Goal: Check status: Check status

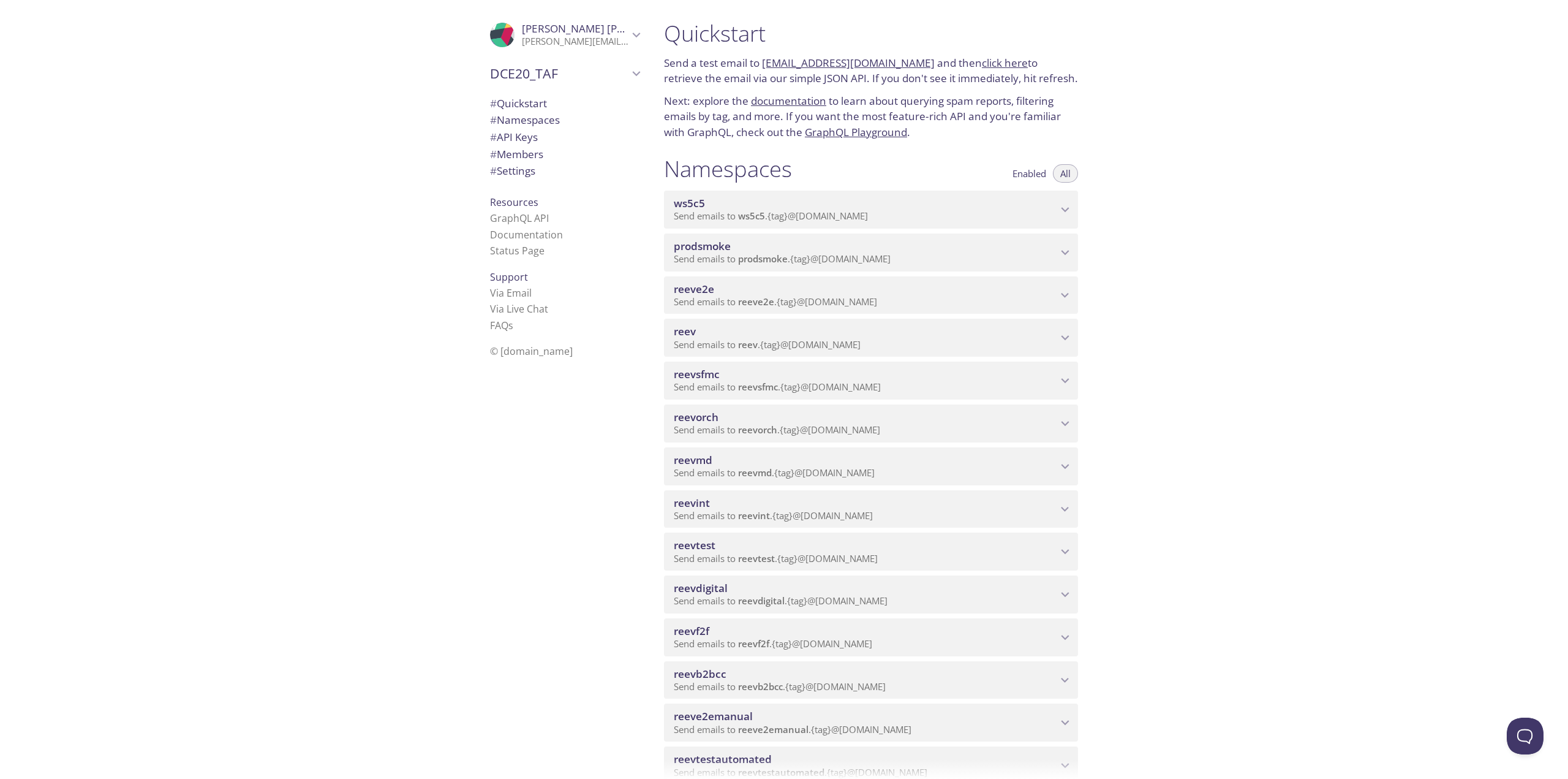
scroll to position [122, 0]
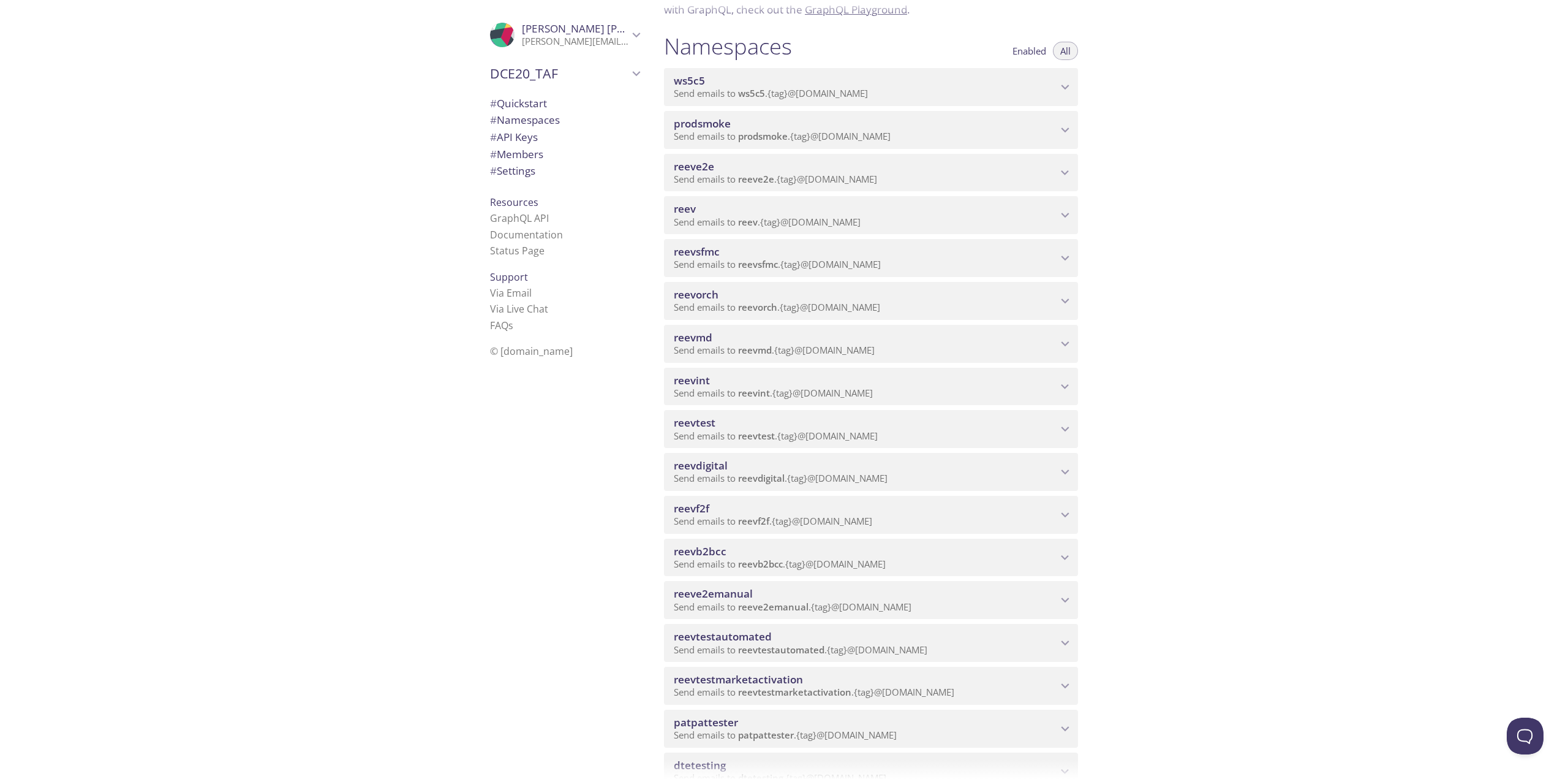
click at [778, 458] on div "reevdigital Send emails to reevdigital . {tag} @[DOMAIN_NAME]" at bounding box center [871, 472] width 414 height 38
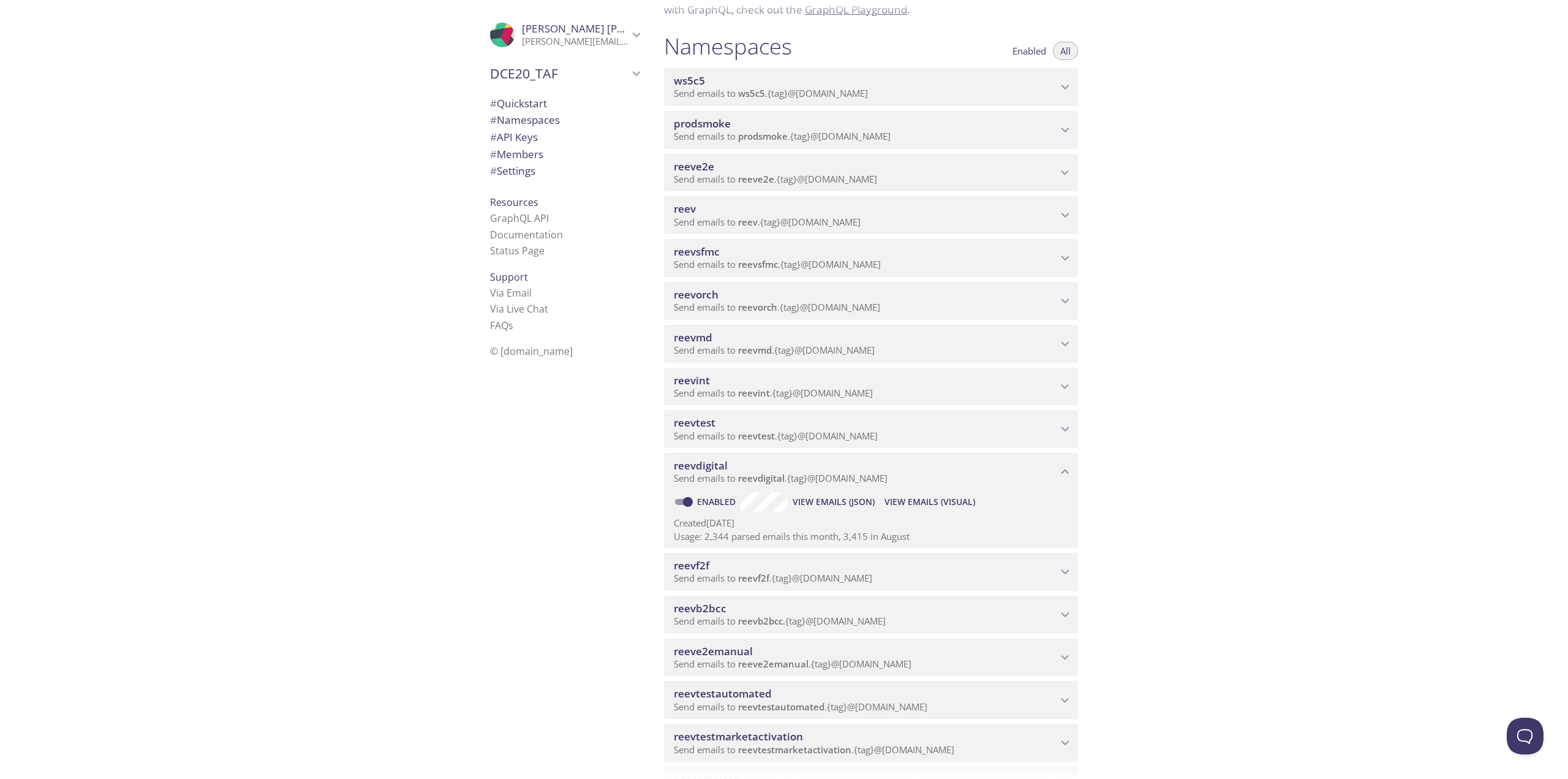
click at [907, 507] on span "View Emails (Visual)" at bounding box center [930, 501] width 91 height 15
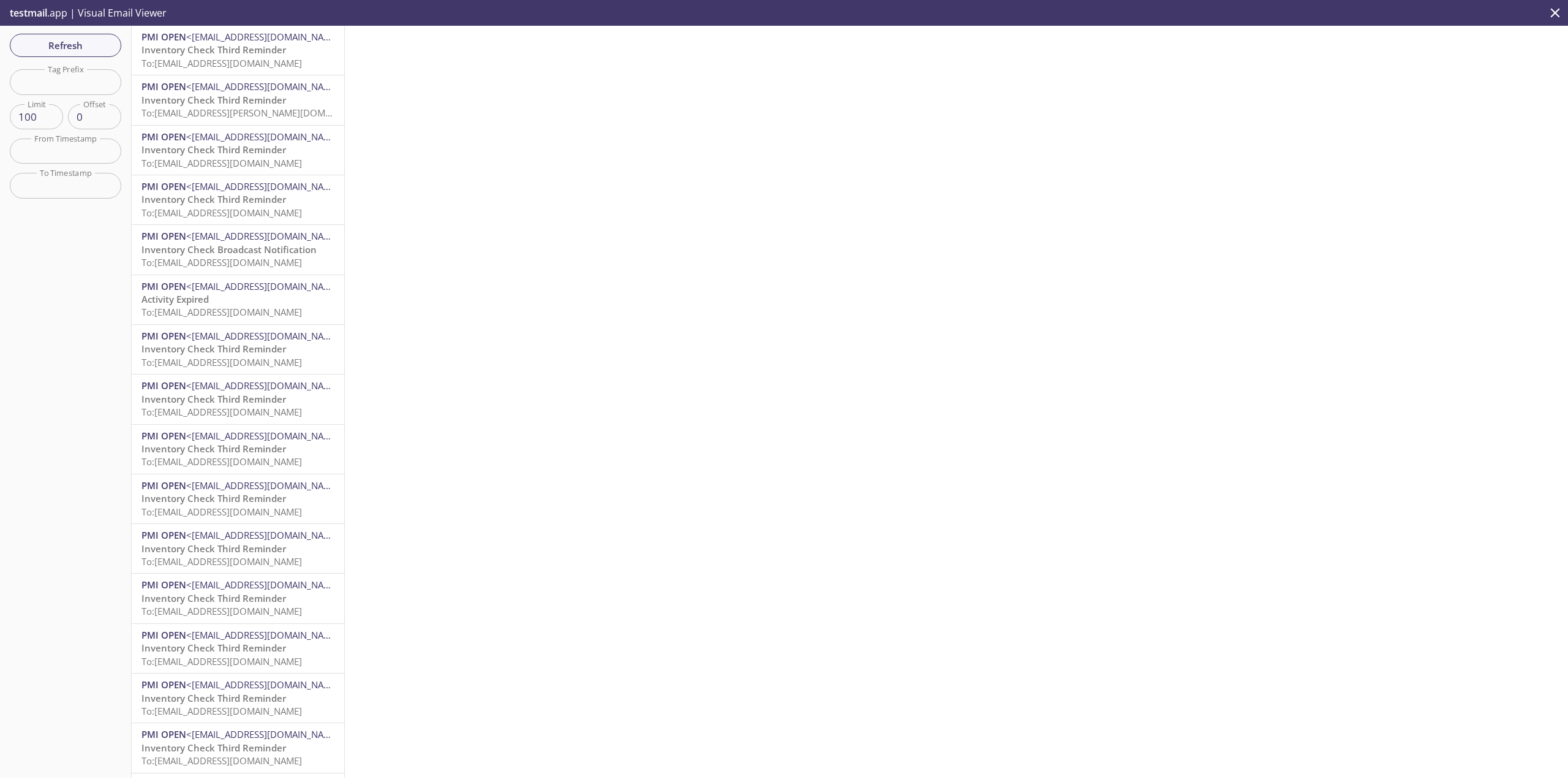
click at [124, 47] on div "Refresh Filters Tag Prefix Tag Prefix Limit 100 Limit Offset 0 Offset From Time…" at bounding box center [65, 402] width 132 height 752
click at [113, 42] on button "Refresh" at bounding box center [65, 45] width 111 height 23
click at [56, 30] on div "Refresh Filters Tag Prefix Tag Prefix Limit 100 Limit Offset 0 Offset From Time…" at bounding box center [65, 402] width 132 height 752
click at [57, 33] on button "Refresh" at bounding box center [65, 45] width 111 height 23
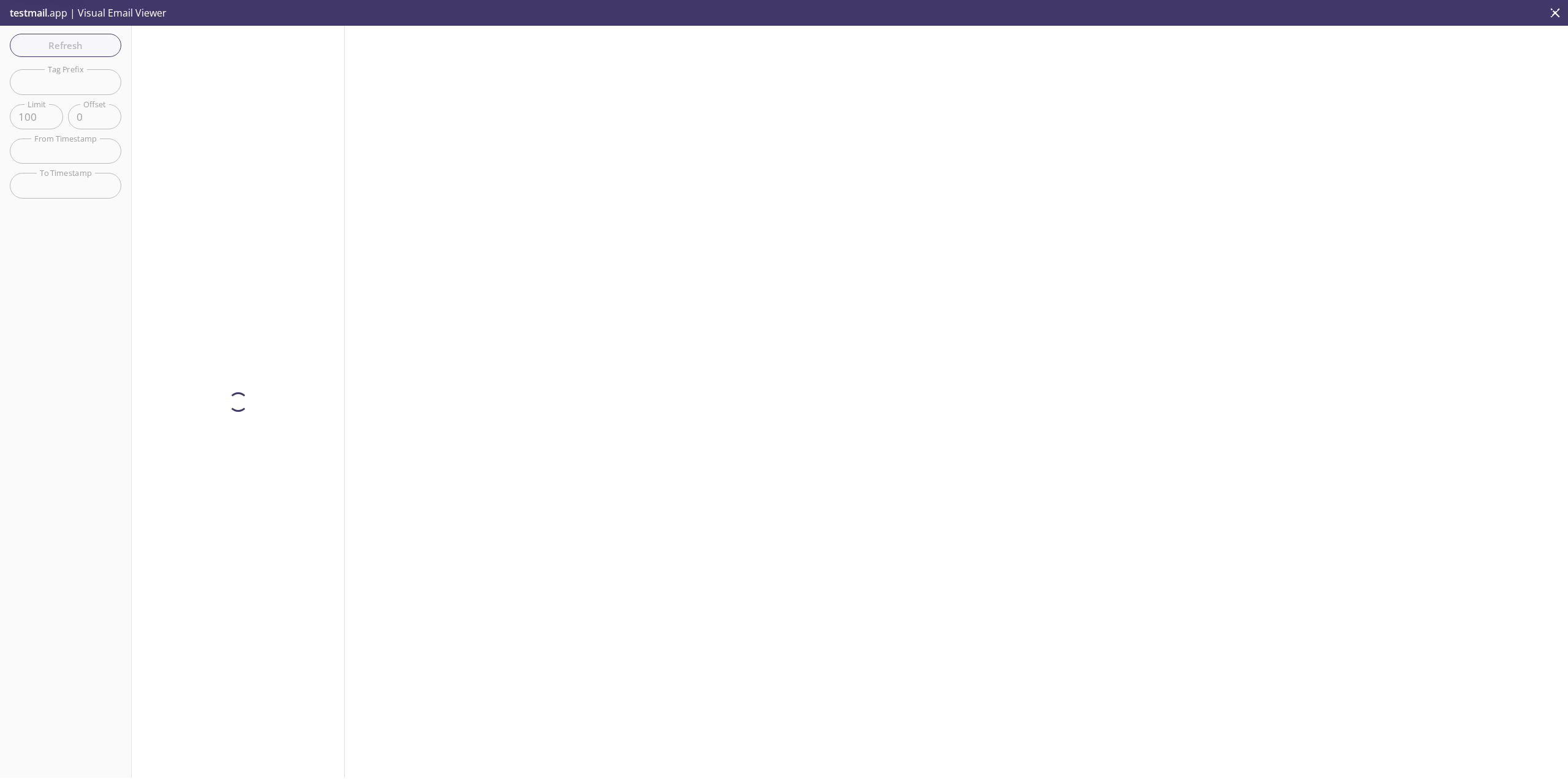
click at [64, 40] on div "Refresh Filters Tag Prefix Tag Prefix Limit 100 Limit Offset 0 Offset From Time…" at bounding box center [65, 402] width 132 height 752
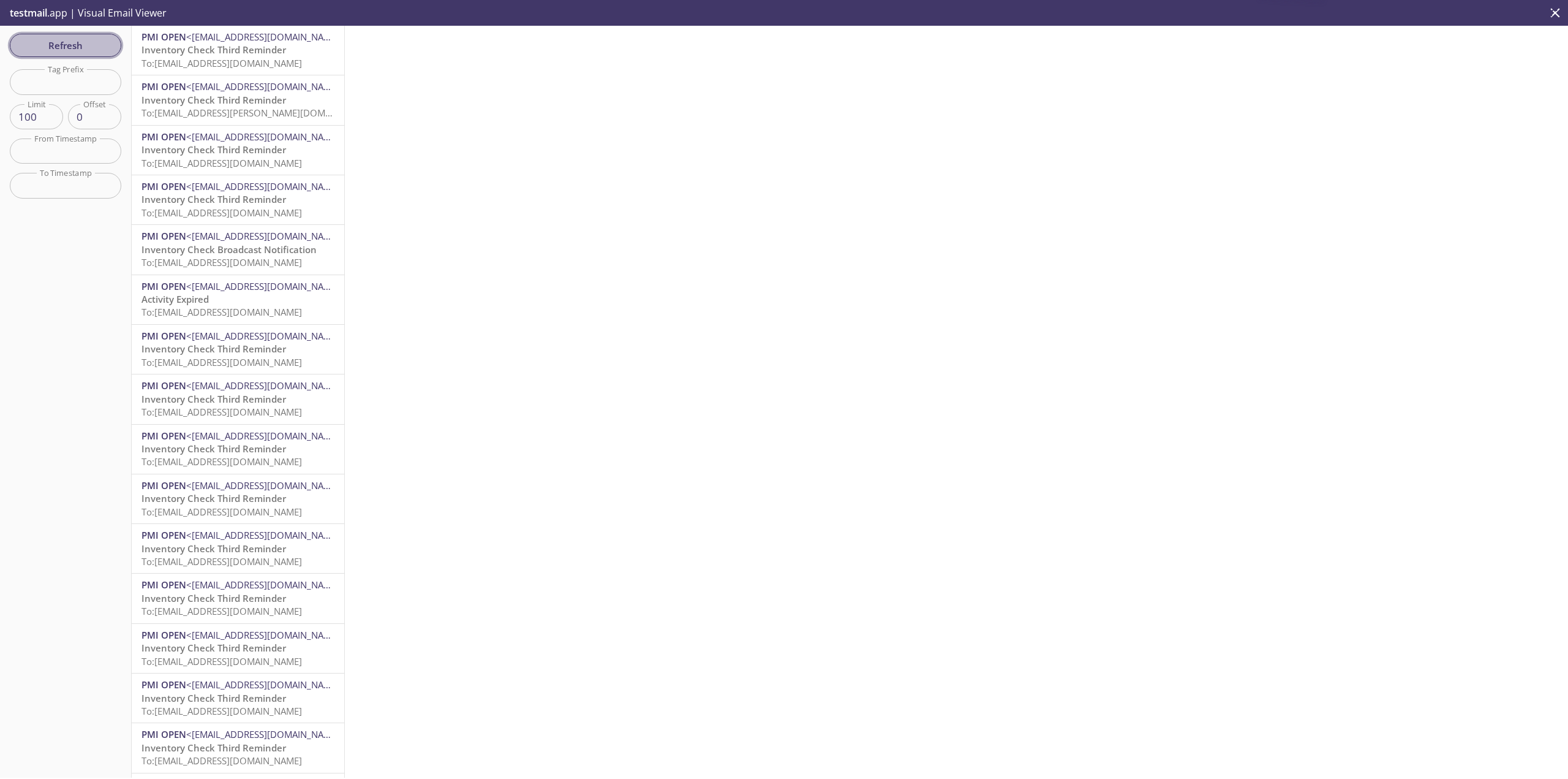
click at [110, 51] on span "Refresh" at bounding box center [65, 45] width 92 height 16
click at [113, 51] on button "Refresh" at bounding box center [65, 45] width 111 height 23
